Goal: Task Accomplishment & Management: Complete application form

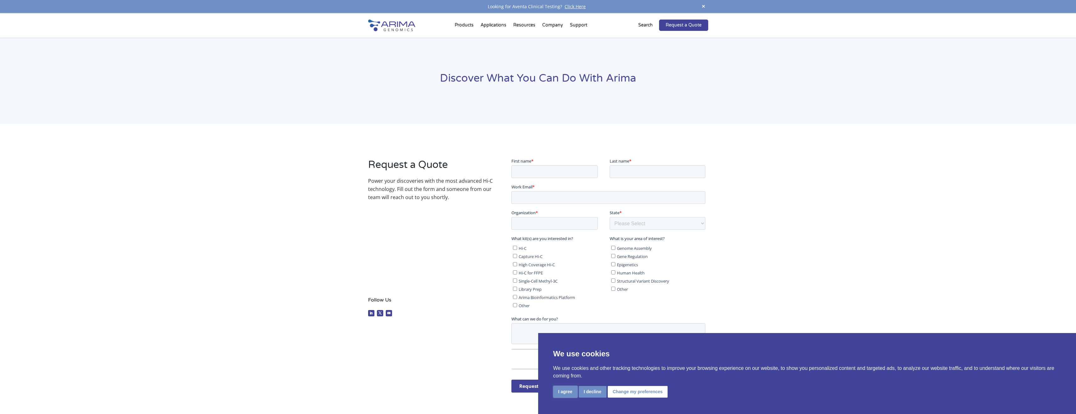
click at [568, 388] on button "I agree" at bounding box center [565, 392] width 24 height 12
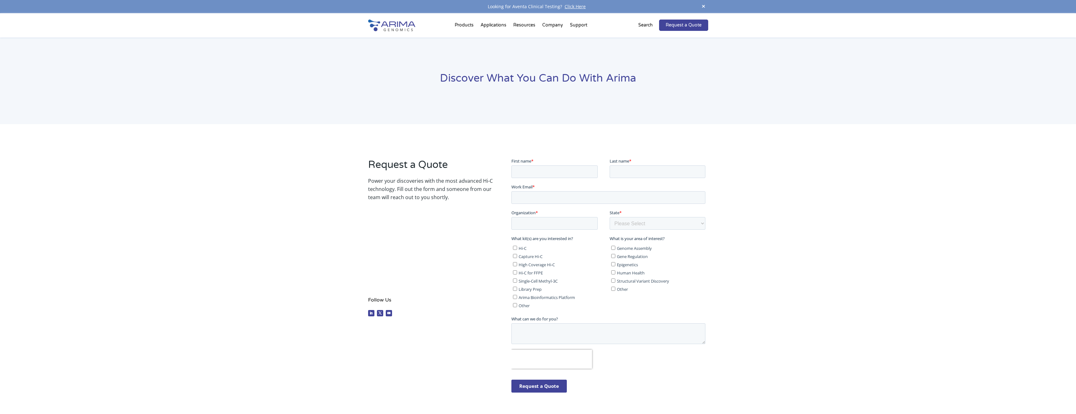
click at [514, 305] on input "Other" at bounding box center [515, 305] width 4 height 4
checkbox input "true"
click at [539, 171] on input "First name *" at bounding box center [554, 171] width 86 height 13
type input "Peter"
type input "Meister"
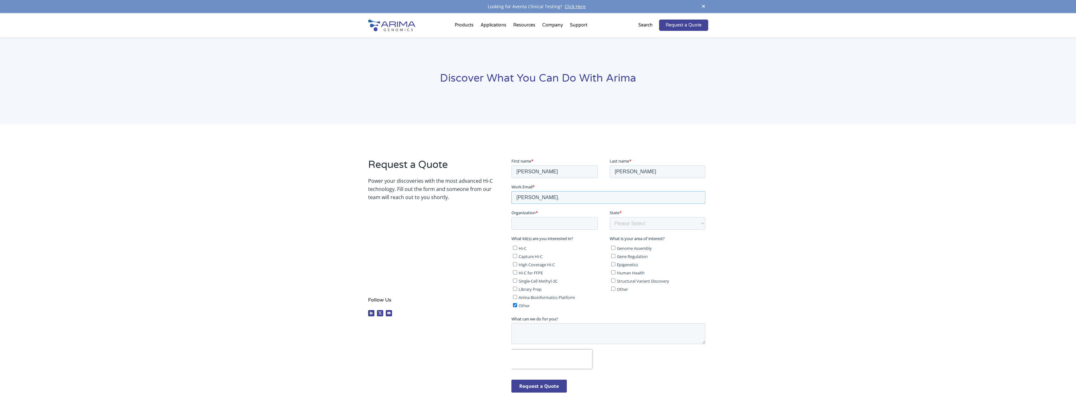
type input "[PERSON_NAME][EMAIL_ADDRESS][PERSON_NAME][DOMAIN_NAME]"
type input "University of Bern"
click at [637, 227] on select "Please Select Other/Non-US Alabama Alaska Arizona Arkansas California Colorado …" at bounding box center [658, 223] width 96 height 13
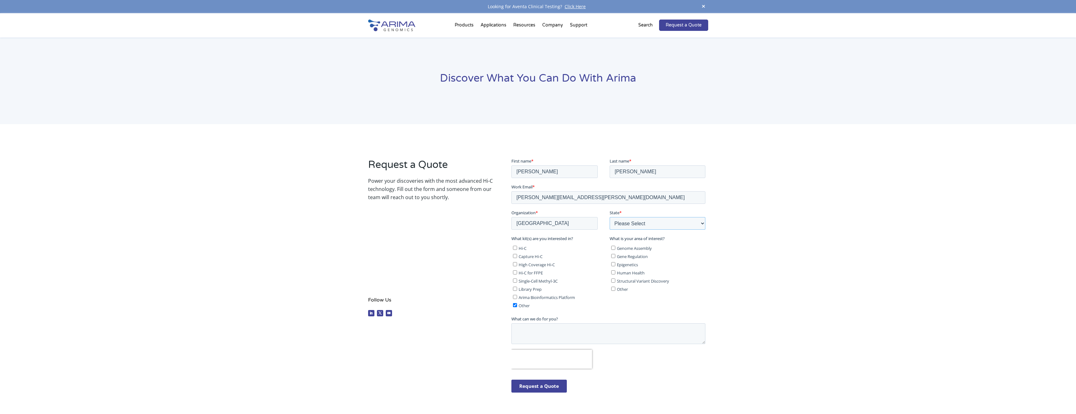
select select "Other/Non-US"
click at [610, 217] on select "Please Select Other/Non-US Alabama Alaska Arizona Arkansas California Colorado …" at bounding box center [658, 223] width 96 height 13
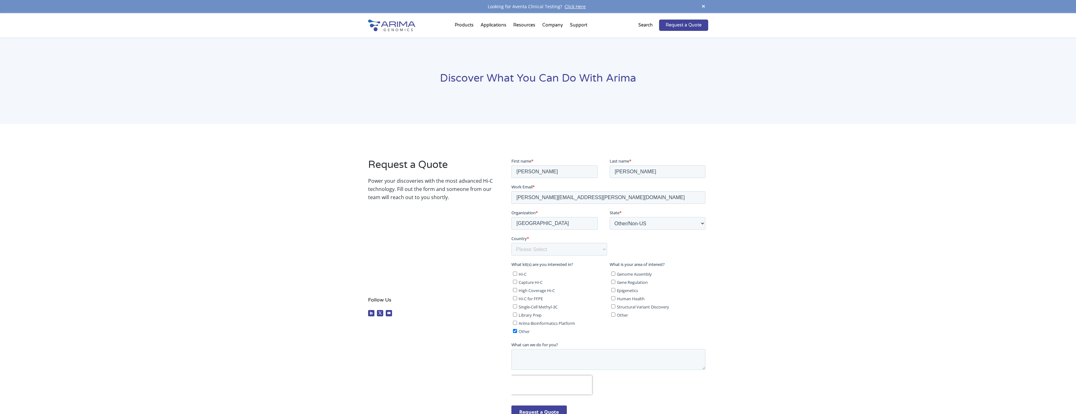
click at [441, 357] on div "Request a Quote Power your discoveries with the most advanced Hi-C technology. …" at bounding box center [538, 293] width 340 height 288
click at [536, 354] on textarea "What can we do for you?" at bounding box center [608, 359] width 194 height 21
click at [612, 292] on label "Epigenetics" at bounding box center [658, 290] width 94 height 6
click at [612, 292] on input "Epigenetics" at bounding box center [613, 290] width 4 height 4
checkbox input "true"
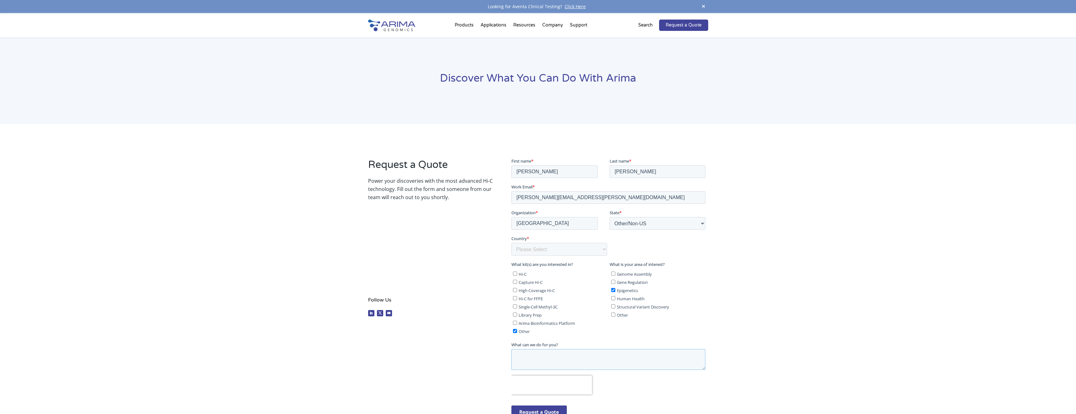
click at [553, 351] on textarea "What can we do for you?" at bounding box center [608, 359] width 194 height 21
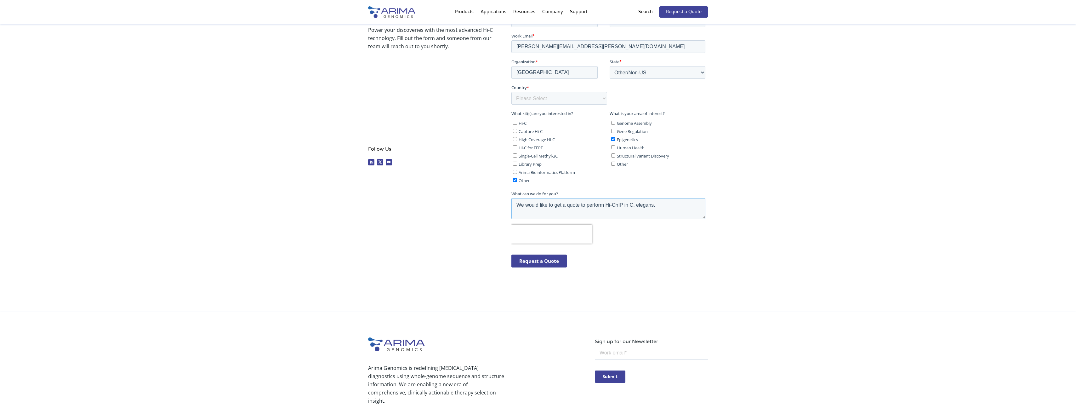
scroll to position [151, 0]
type textarea "We would like to get a quote to perform Hi-ChIP in C. elegans."
click at [544, 261] on input "Request a Quote" at bounding box center [538, 260] width 55 height 13
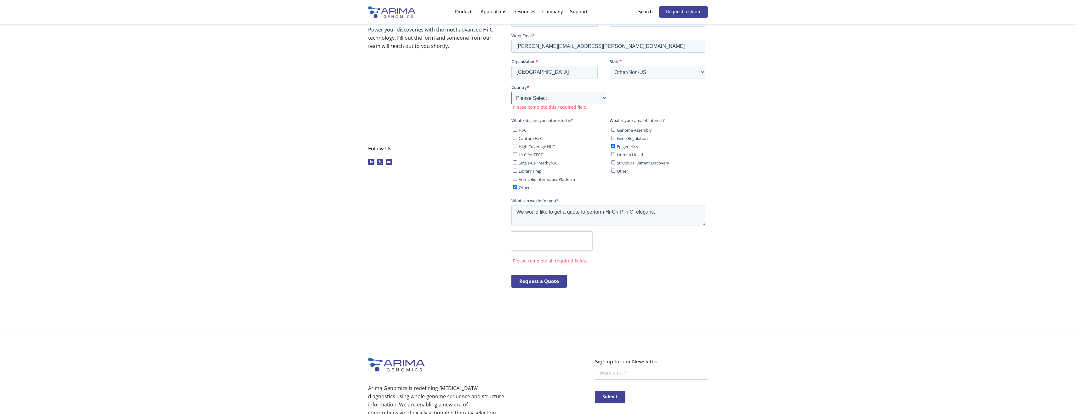
click at [552, 99] on select "Please Select Afghanistan Åland Islands Albania Algeria American Samoa Andorra …" at bounding box center [559, 97] width 96 height 13
select select "Switzerland"
click at [511, 91] on select "Please Select Afghanistan Åland Islands Albania Algeria American Samoa Andorra …" at bounding box center [559, 97] width 96 height 13
click at [534, 262] on input "Request a Quote" at bounding box center [538, 260] width 55 height 13
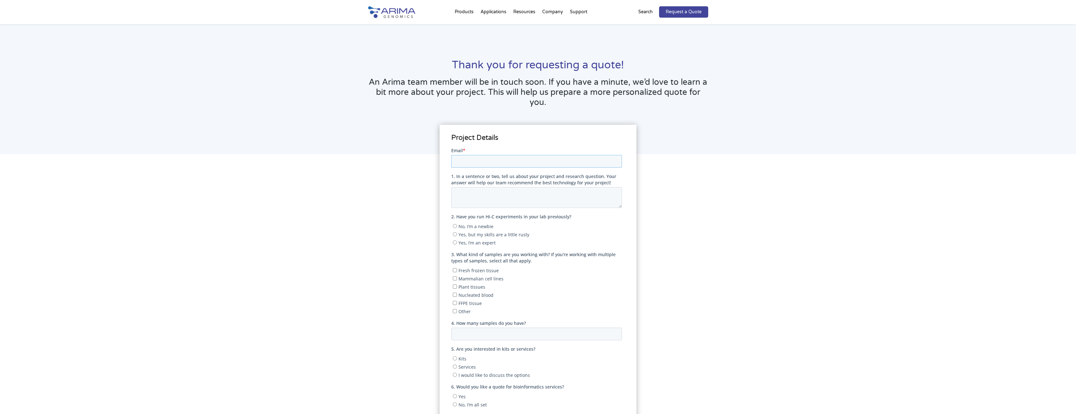
click at [467, 158] on input "Email *" at bounding box center [536, 161] width 171 height 13
type input "[PERSON_NAME][EMAIL_ADDRESS][PERSON_NAME][DOMAIN_NAME]"
click at [476, 196] on textarea "1. In a sentence or two, tell us about your project and research question. Your…" at bounding box center [536, 197] width 171 height 21
type textarea "We would like to pull-down cohesin and perform Hi-C on the pulled-down matieral"
click at [456, 242] on input "Yes, I’m an expert" at bounding box center [455, 242] width 4 height 4
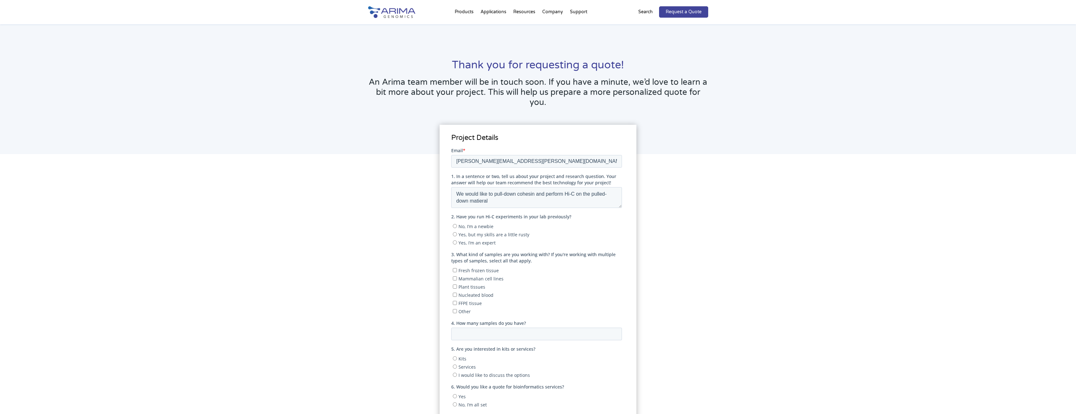
radio input "true"
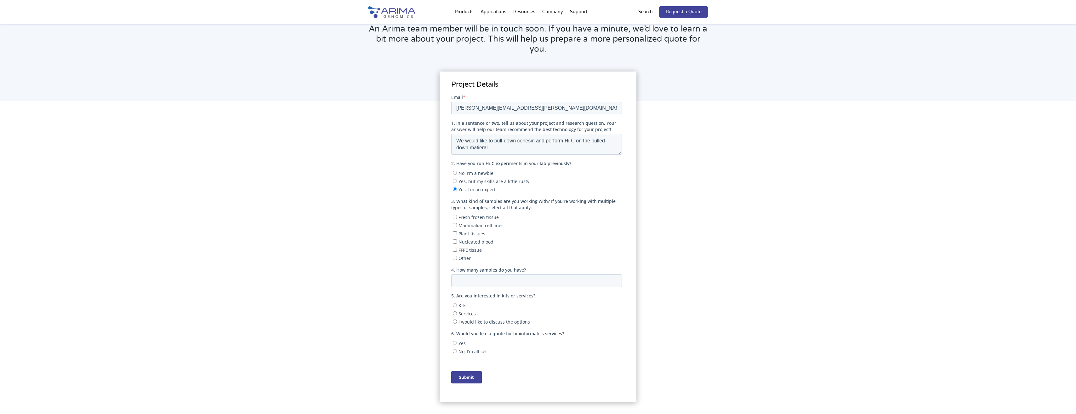
scroll to position [63, 0]
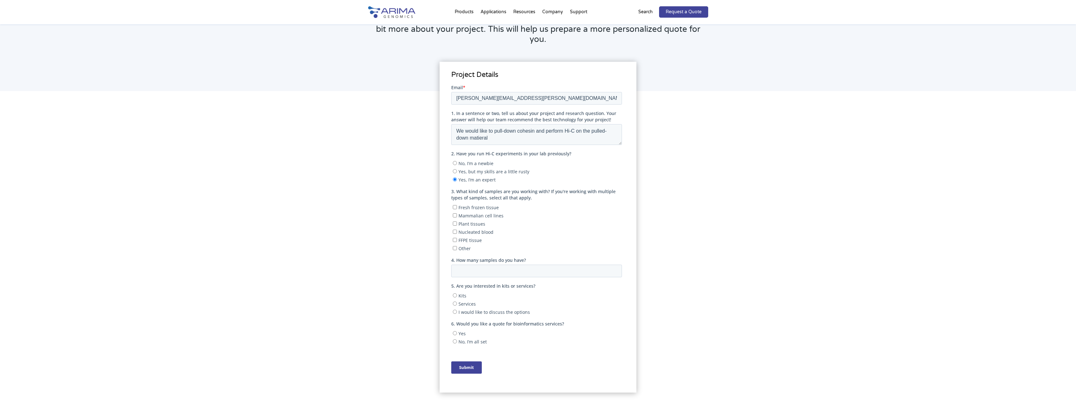
click at [456, 248] on input "Other" at bounding box center [455, 248] width 4 height 4
checkbox input "true"
click at [479, 268] on input "If other, please describe" at bounding box center [536, 270] width 171 height 13
type input "C. elegans"
click at [498, 298] on input "4. How many samples do you have?" at bounding box center [536, 296] width 171 height 13
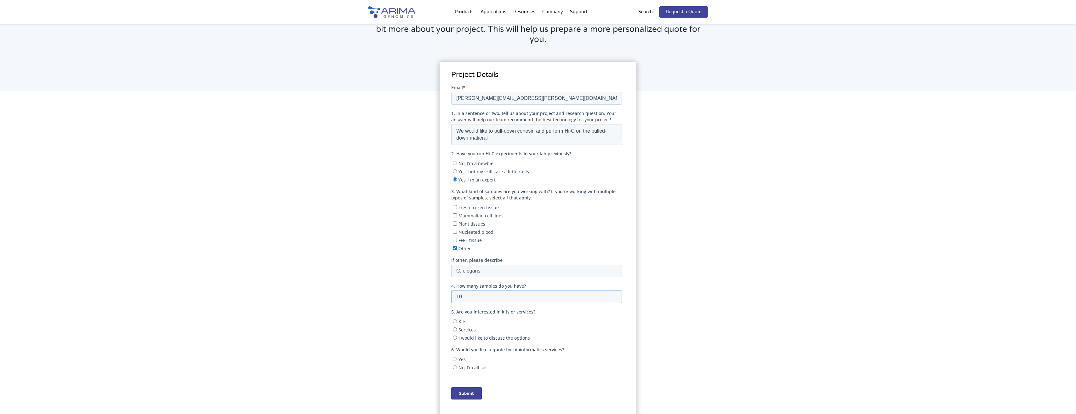
type input "10"
click at [453, 320] on input "Kits" at bounding box center [455, 321] width 4 height 4
radio input "true"
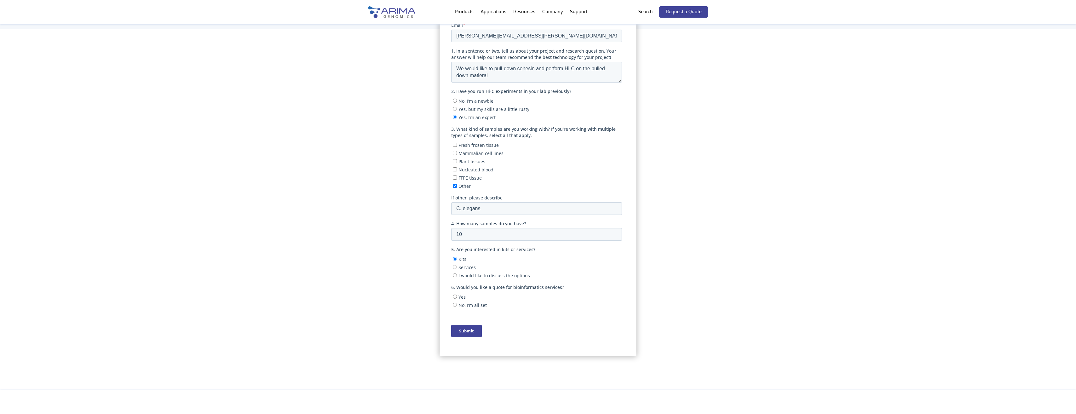
scroll to position [126, 0]
click at [456, 304] on input "No, I’m all set" at bounding box center [455, 304] width 4 height 4
radio input "true"
click at [466, 334] on input "Submit" at bounding box center [466, 330] width 31 height 12
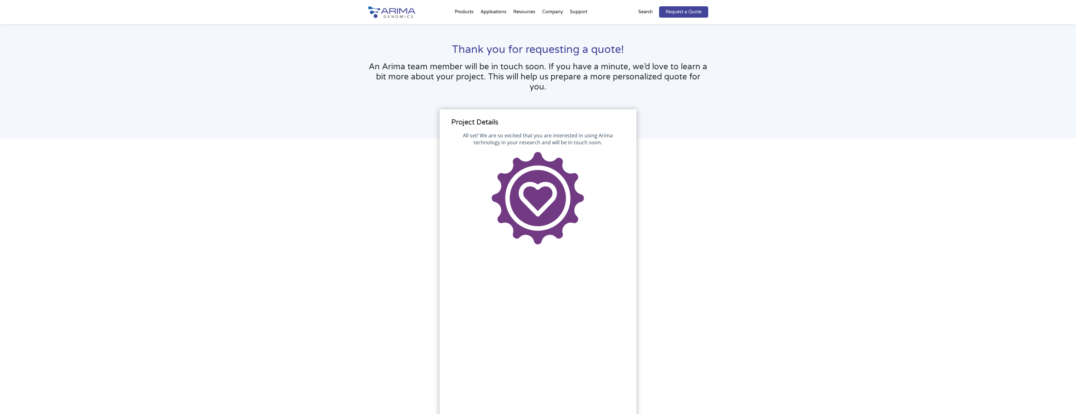
scroll to position [0, 0]
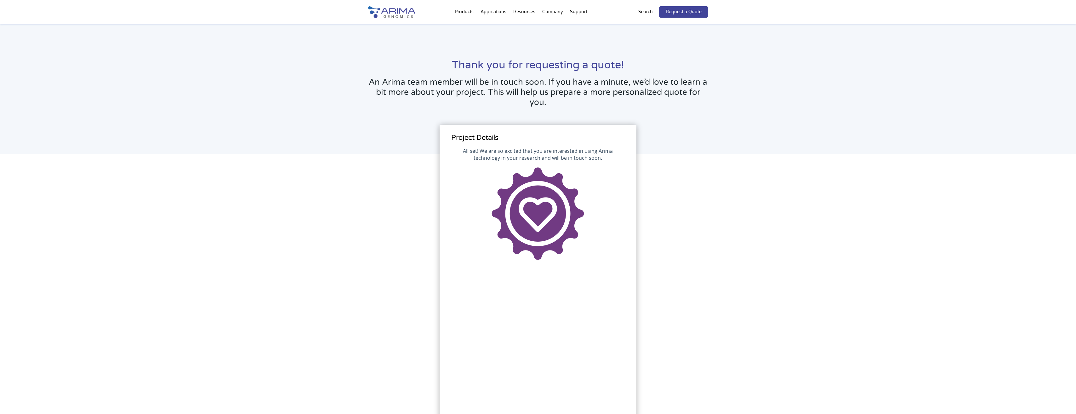
drag, startPoint x: 653, startPoint y: 116, endPoint x: 709, endPoint y: 159, distance: 71.2
drag, startPoint x: 709, startPoint y: 159, endPoint x: 665, endPoint y: 148, distance: 45.2
drag, startPoint x: 665, startPoint y: 148, endPoint x: 733, endPoint y: 196, distance: 83.0
drag, startPoint x: 733, startPoint y: 196, endPoint x: 626, endPoint y: 107, distance: 138.8
click at [626, 107] on h3 "An Arima team member will be in touch soon. If you have a minute, we’d love to …" at bounding box center [538, 94] width 340 height 35
